Goal: Information Seeking & Learning: Understand process/instructions

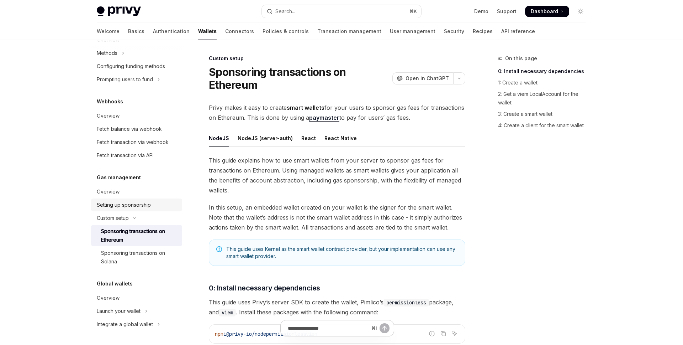
click at [119, 206] on div "Setting up sponsorship" at bounding box center [124, 204] width 54 height 9
type textarea "*"
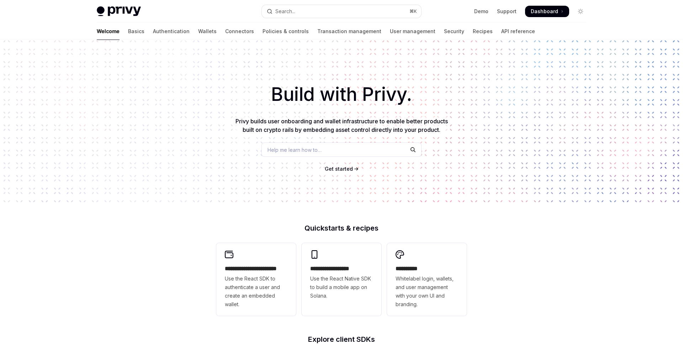
click at [490, 27] on div "Welcome Basics Authentication Wallets Connectors Policies & controls Transactio…" at bounding box center [342, 31] width 524 height 17
click at [501, 27] on link "API reference" at bounding box center [518, 31] width 34 height 17
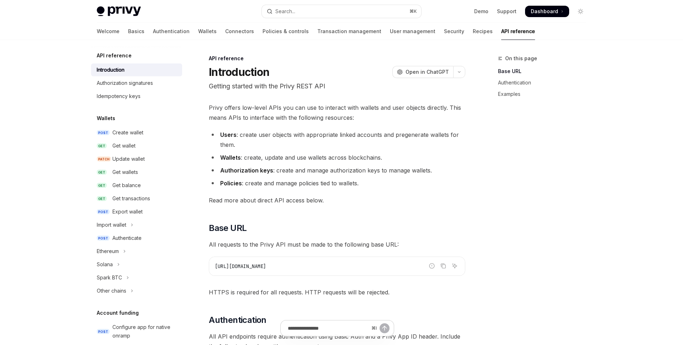
click at [501, 29] on link "API reference" at bounding box center [518, 31] width 34 height 17
type textarea "*"
click at [332, 8] on button "Search... ⌘ K" at bounding box center [341, 11] width 159 height 13
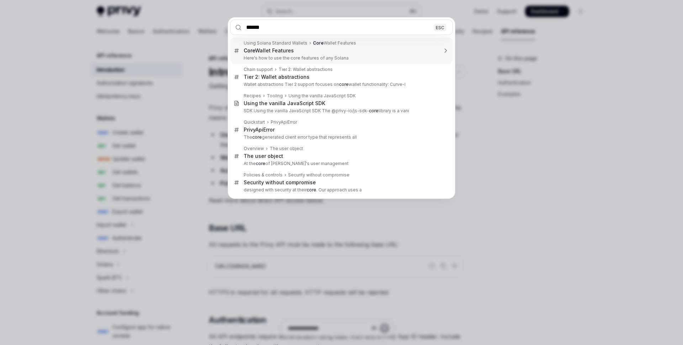
type input "*******"
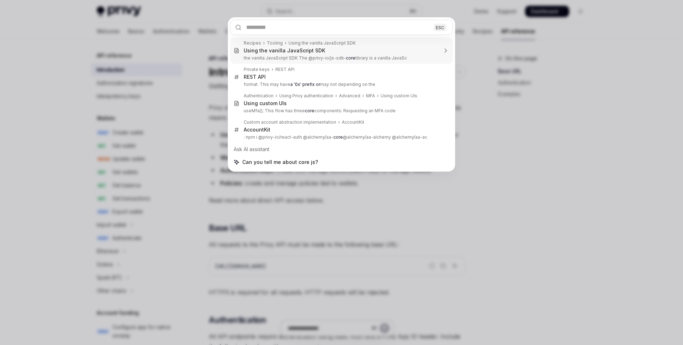
type textarea "*"
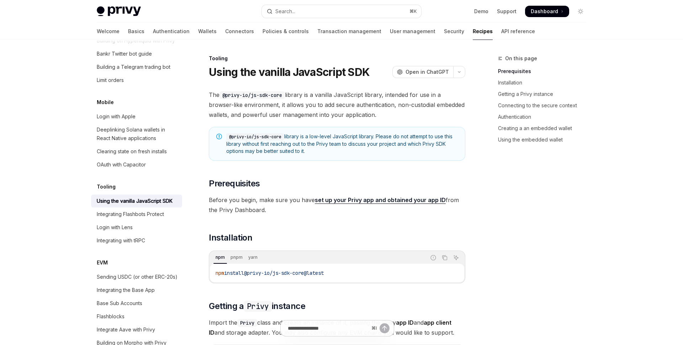
click at [325, 139] on span "@privy-io/js-sdk-core library is a low-level JavaScript library. Please do not …" at bounding box center [342, 144] width 232 height 22
click at [445, 179] on h2 "​ Prerequisites" at bounding box center [337, 183] width 257 height 11
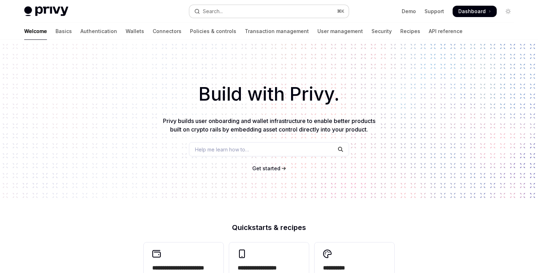
click at [274, 15] on button "Search... ⌘ K" at bounding box center [268, 11] width 159 height 13
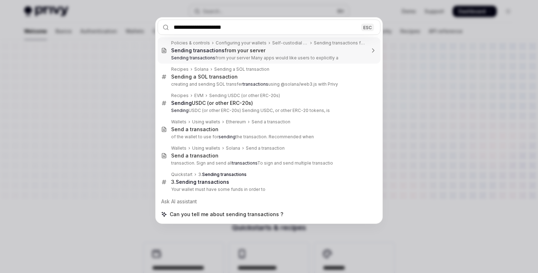
type input "**********"
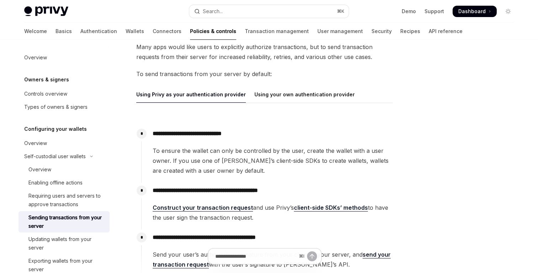
scroll to position [72, 0]
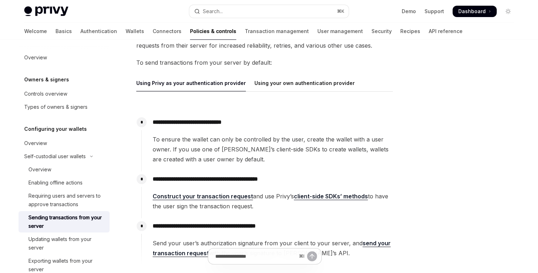
click at [230, 198] on link "Construct your transaction request" at bounding box center [203, 196] width 100 height 7
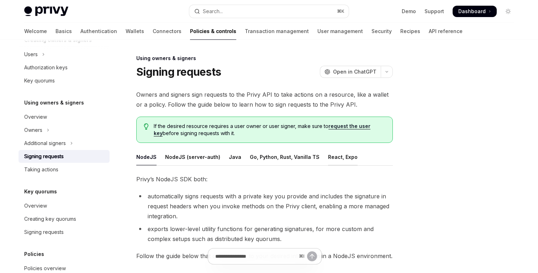
click at [328, 158] on div "React, Expo" at bounding box center [343, 157] width 30 height 17
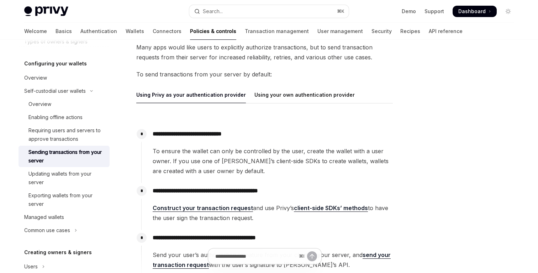
scroll to position [72, 0]
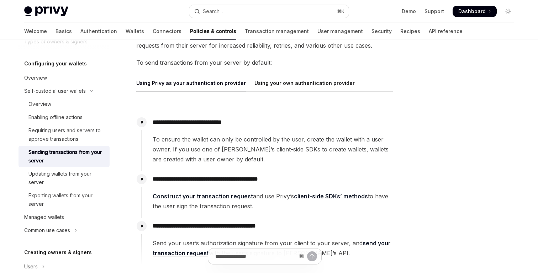
click at [172, 164] on span "To ensure the wallet can only be controlled by the user, create the wallet with…" at bounding box center [273, 150] width 240 height 30
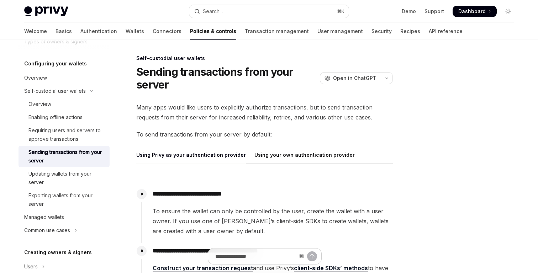
click at [178, 109] on span "Many apps would like users to explicitly authorize transactions, but to send tr…" at bounding box center [264, 112] width 257 height 20
click at [70, 150] on div "Sending transactions from your server" at bounding box center [66, 156] width 77 height 17
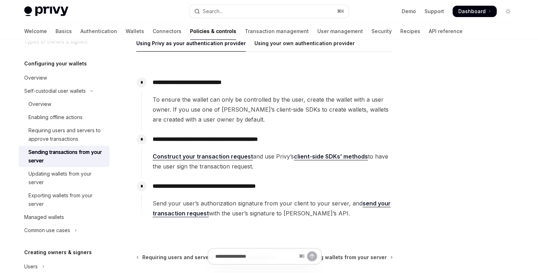
scroll to position [110, 0]
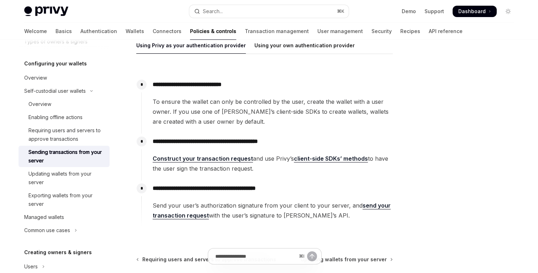
click at [231, 161] on link "Construct your transaction request" at bounding box center [203, 158] width 100 height 7
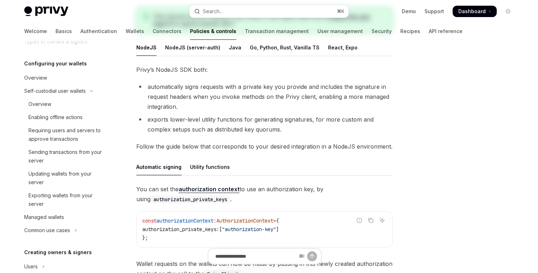
scroll to position [278, 0]
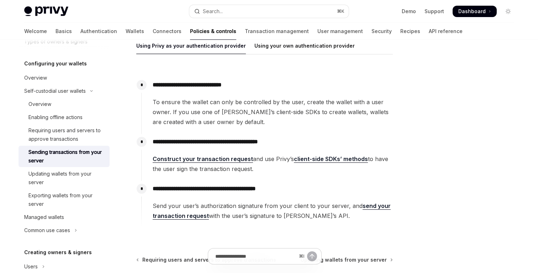
scroll to position [110, 0]
click at [268, 159] on span "Construct your transaction request and use Privy’s client-side SDKs’ methods to…" at bounding box center [273, 164] width 240 height 20
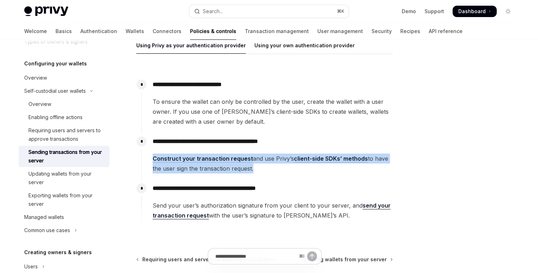
click at [268, 159] on span "Construct your transaction request and use Privy’s client-side SDKs’ methods to…" at bounding box center [273, 164] width 240 height 20
click at [272, 161] on span "Construct your transaction request and use Privy’s client-side SDKs’ methods to…" at bounding box center [273, 164] width 240 height 20
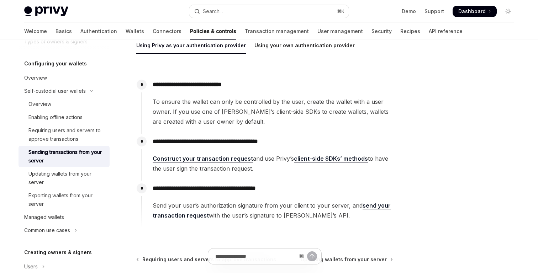
click at [308, 159] on link "client-side SDKs’ methods" at bounding box center [331, 158] width 74 height 7
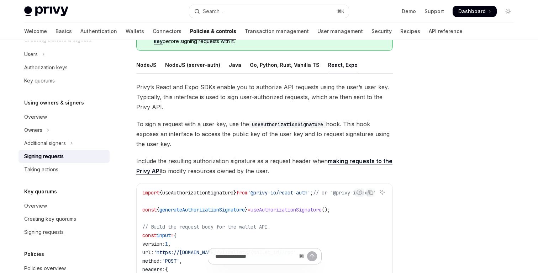
scroll to position [102, 0]
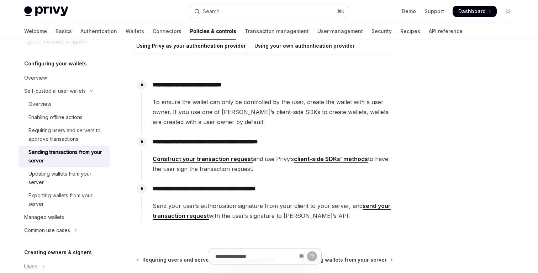
scroll to position [110, 0]
click at [372, 205] on link "send your transaction request" at bounding box center [272, 210] width 238 height 17
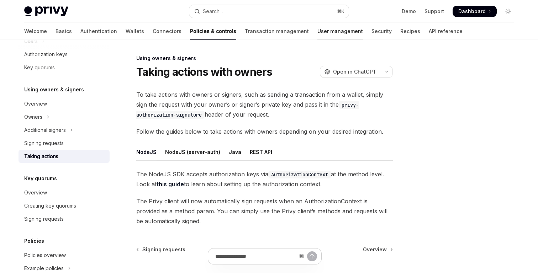
scroll to position [65, 0]
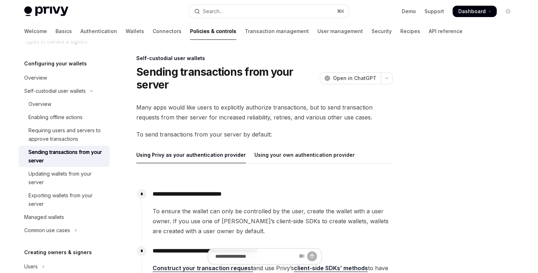
click at [206, 153] on div "Using Privy as your authentication provider" at bounding box center [191, 155] width 110 height 17
type textarea "*"
click at [263, 175] on div "**********" at bounding box center [264, 259] width 257 height 174
